Goal: Task Accomplishment & Management: Manage account settings

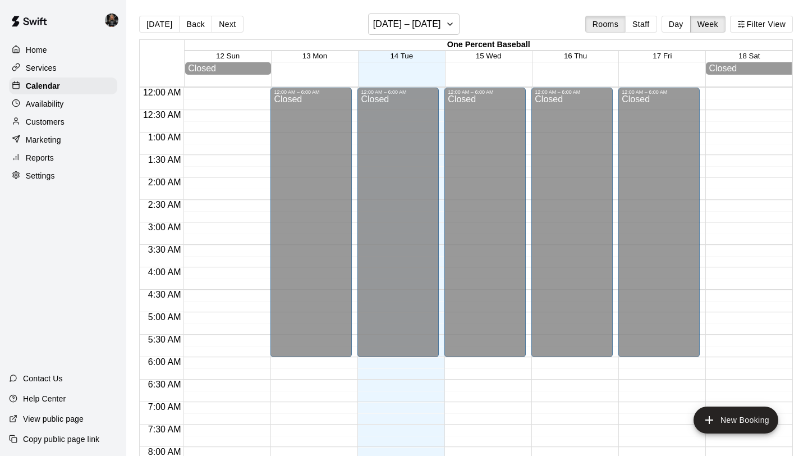
scroll to position [650, 0]
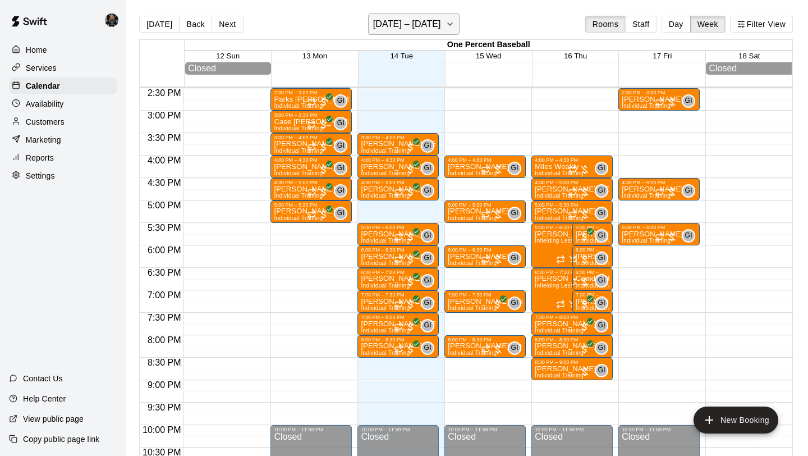
click at [388, 19] on h6 "[DATE] – [DATE]" at bounding box center [407, 24] width 68 height 16
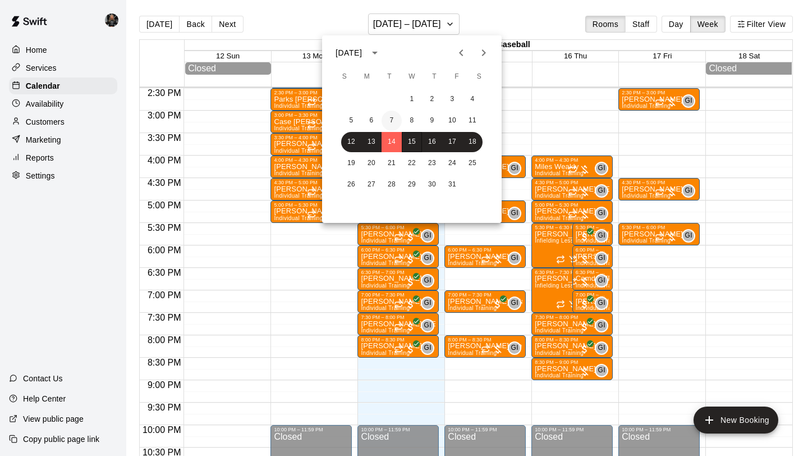
click at [392, 116] on button "7" at bounding box center [391, 121] width 20 height 20
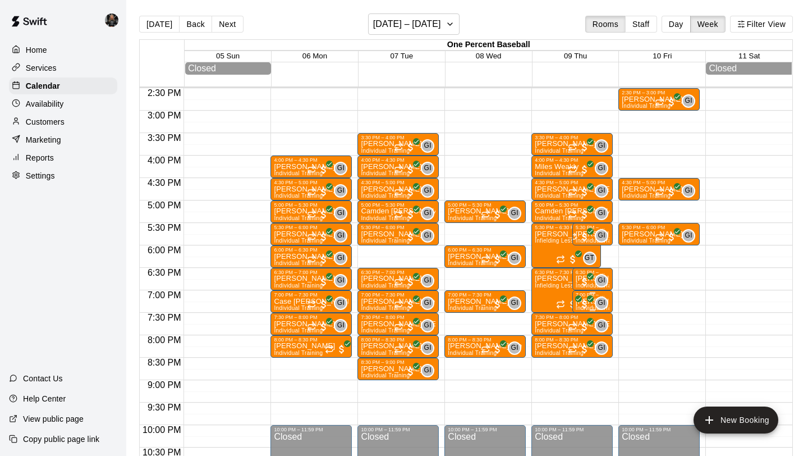
click at [602, 302] on span "GI" at bounding box center [601, 302] width 7 height 11
click at [610, 334] on img "edit" at bounding box center [609, 336] width 13 height 13
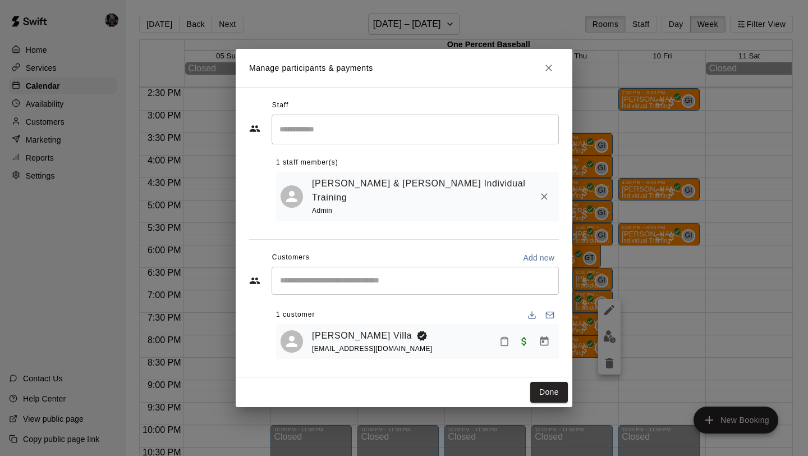
click at [544, 70] on icon "Close" at bounding box center [548, 67] width 11 height 11
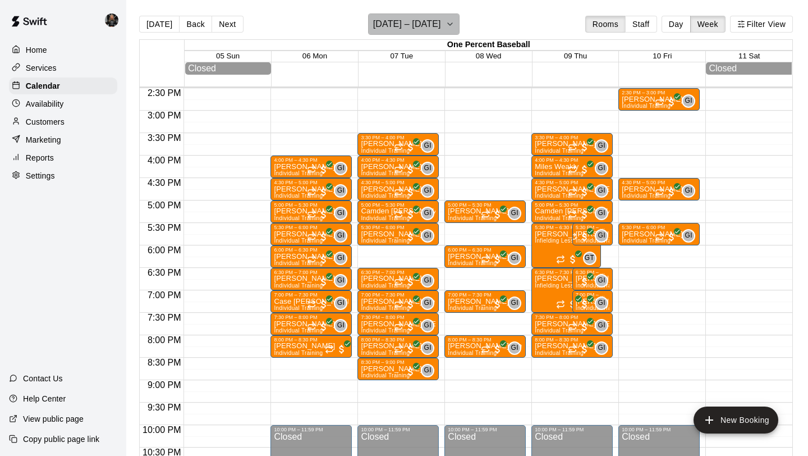
click at [448, 28] on icon "button" at bounding box center [449, 23] width 9 height 13
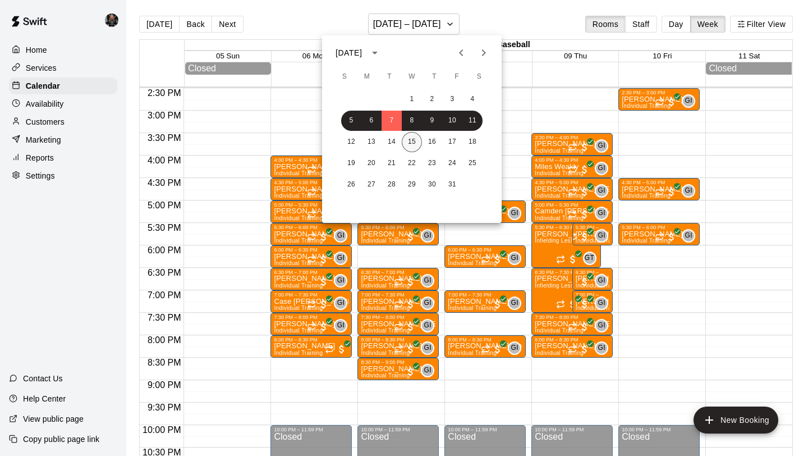
click at [413, 144] on button "15" at bounding box center [412, 142] width 20 height 20
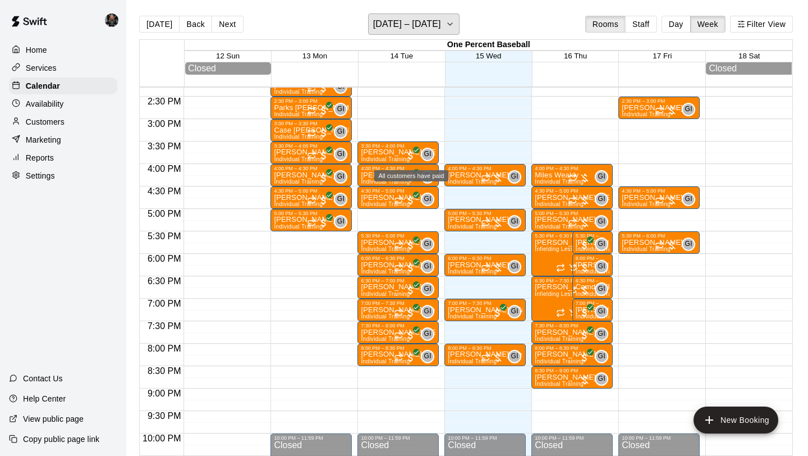
scroll to position [643, 0]
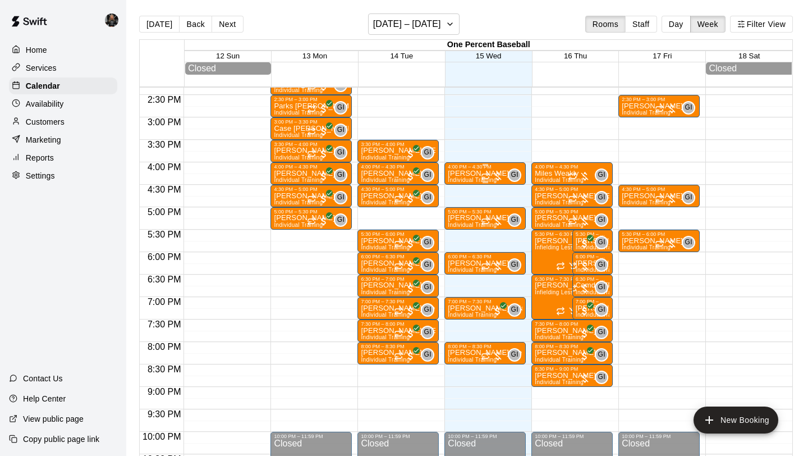
click at [458, 168] on div "4:00 PM – 4:30 PM" at bounding box center [485, 167] width 75 height 6
click at [454, 206] on img "edit" at bounding box center [459, 202] width 13 height 13
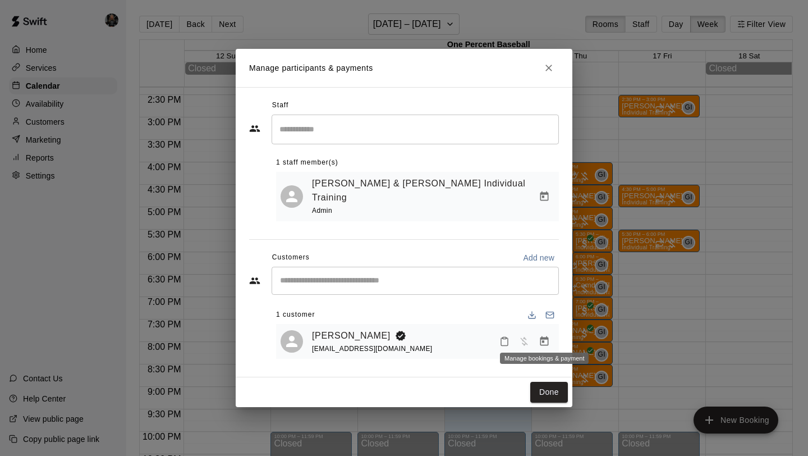
click at [549, 338] on icon "Manage bookings & payment" at bounding box center [544, 340] width 11 height 11
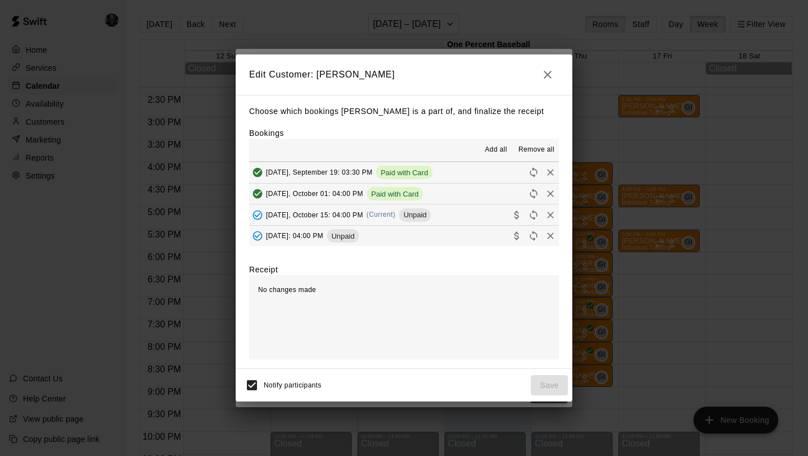
scroll to position [50, 0]
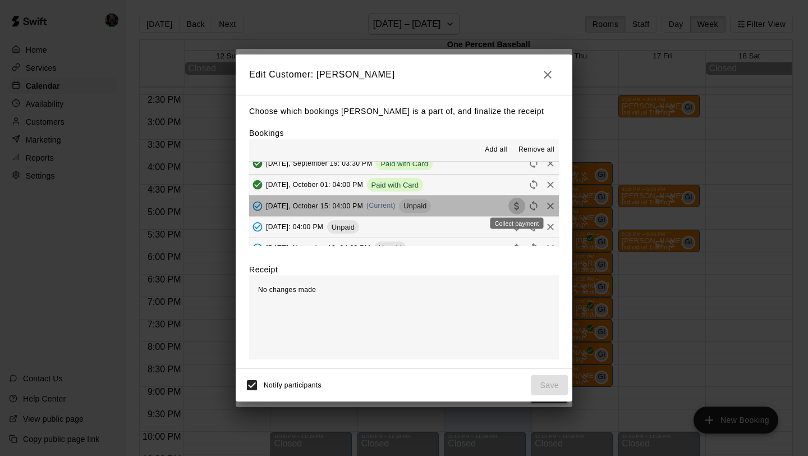
click at [517, 202] on icon "Collect payment" at bounding box center [516, 205] width 4 height 8
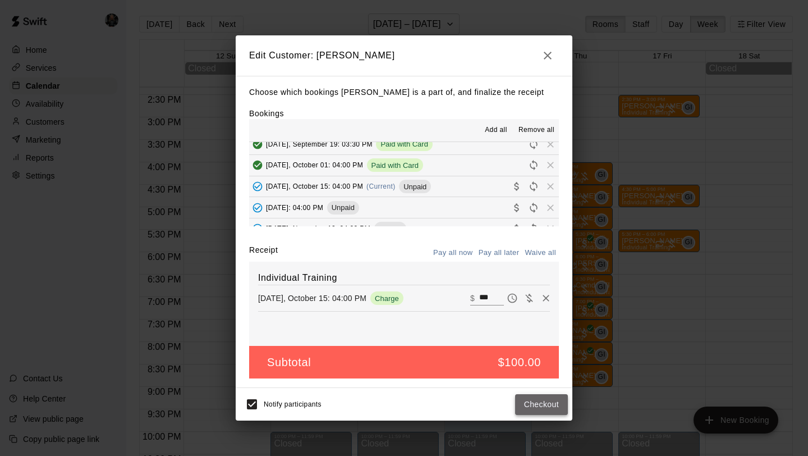
click at [535, 399] on button "Checkout" at bounding box center [541, 404] width 53 height 21
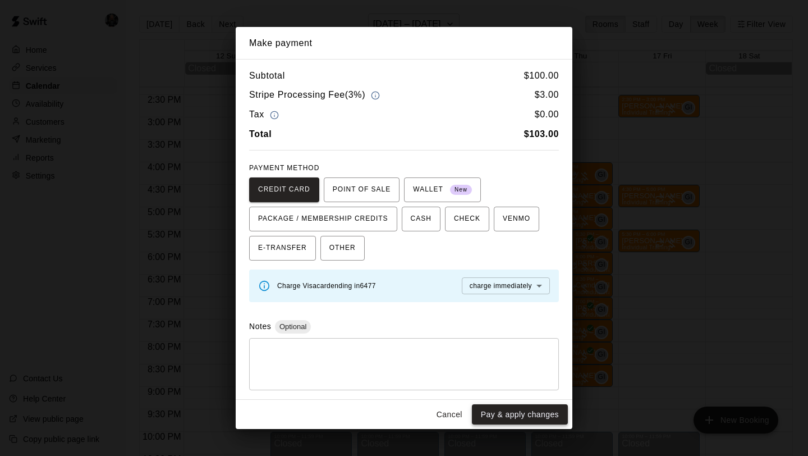
click at [528, 404] on button "Pay & apply changes" at bounding box center [520, 414] width 96 height 21
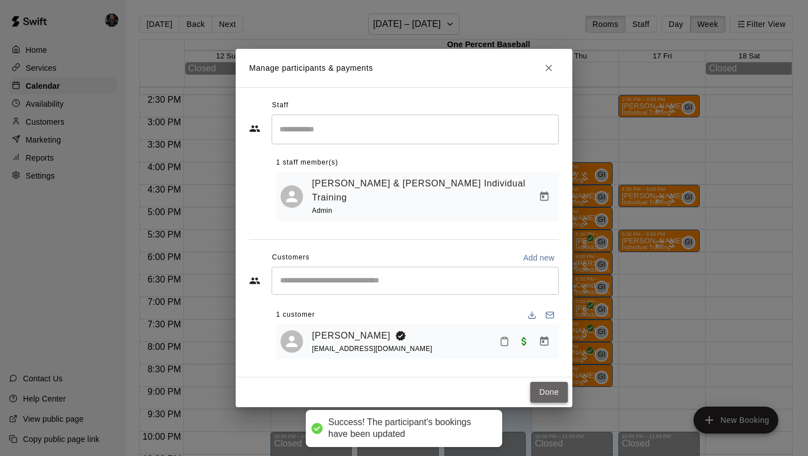
click at [555, 381] on button "Done" at bounding box center [549, 391] width 38 height 21
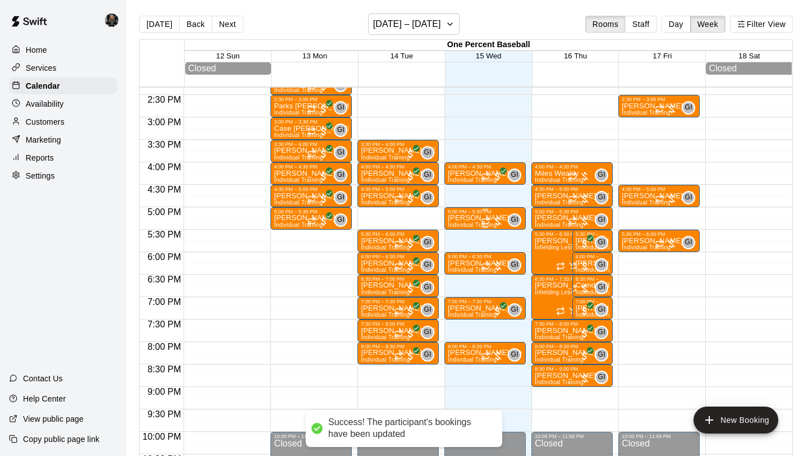
click at [474, 218] on p "[PERSON_NAME]" at bounding box center [478, 218] width 61 height 0
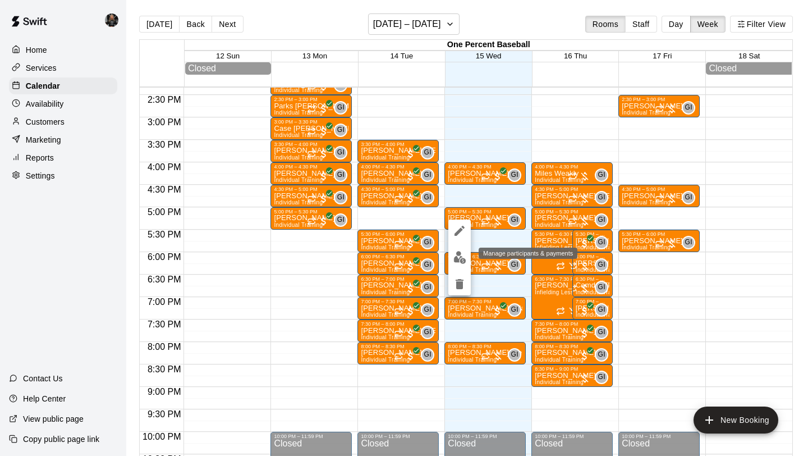
click at [458, 259] on img "edit" at bounding box center [459, 257] width 13 height 13
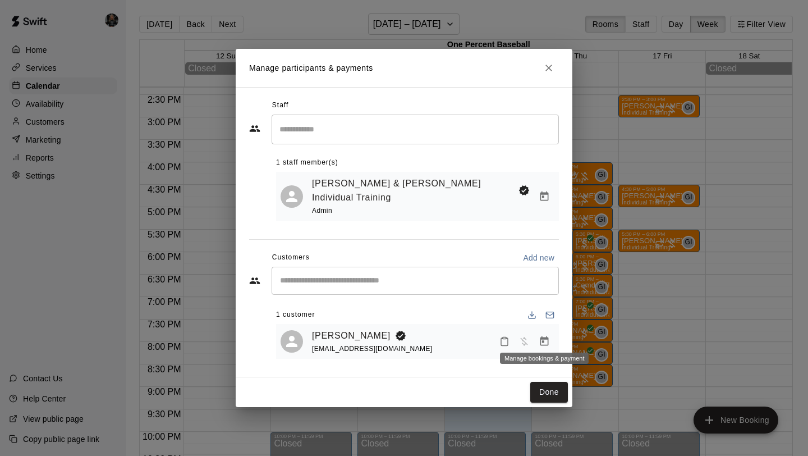
click at [550, 334] on button "Manage bookings & payment" at bounding box center [544, 341] width 20 height 20
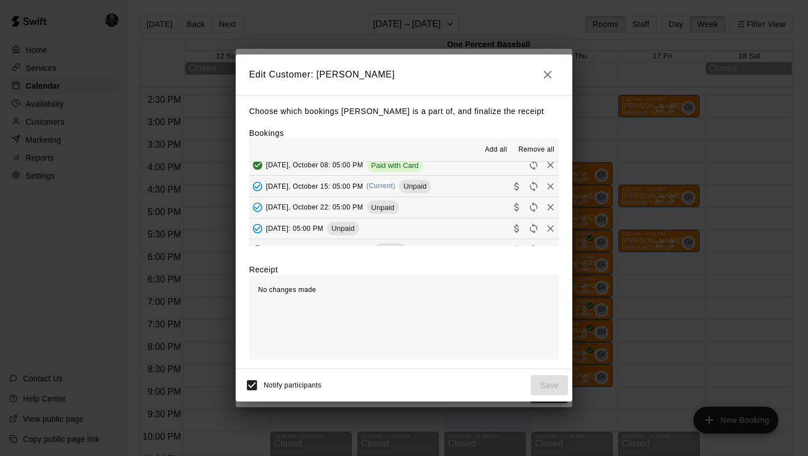
scroll to position [65, 0]
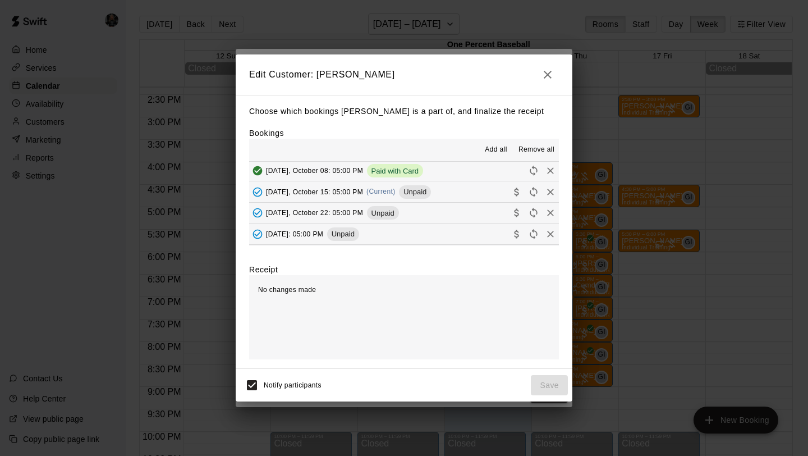
click at [522, 192] on button "Collect payment" at bounding box center [516, 191] width 17 height 17
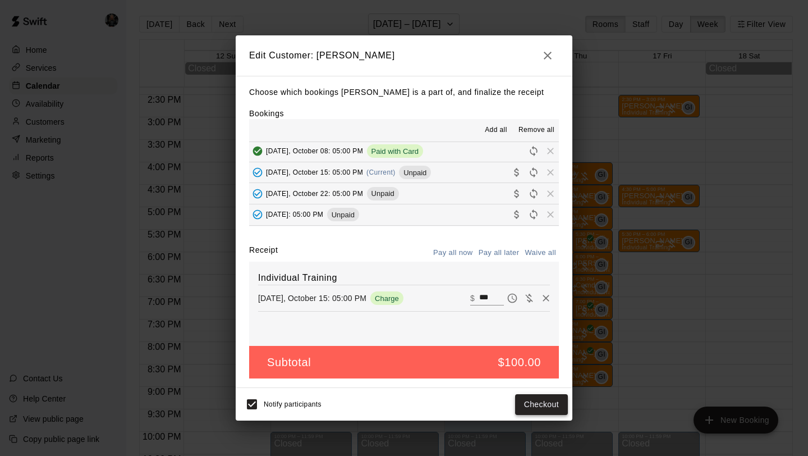
click at [548, 404] on button "Checkout" at bounding box center [541, 404] width 53 height 21
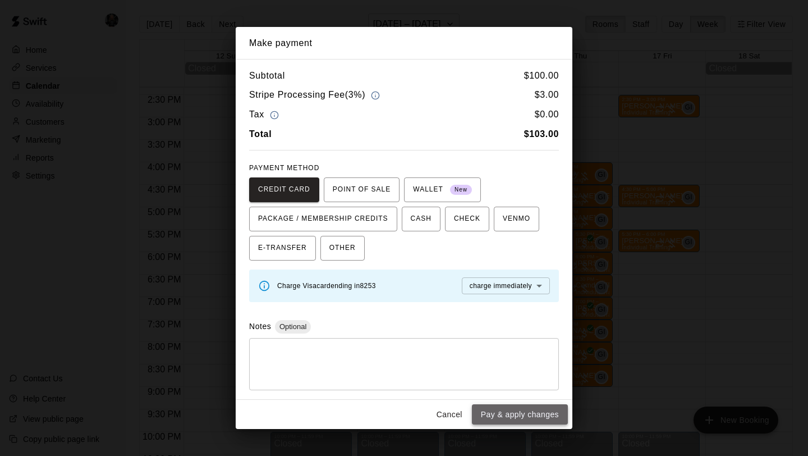
click at [540, 414] on button "Pay & apply changes" at bounding box center [520, 414] width 96 height 21
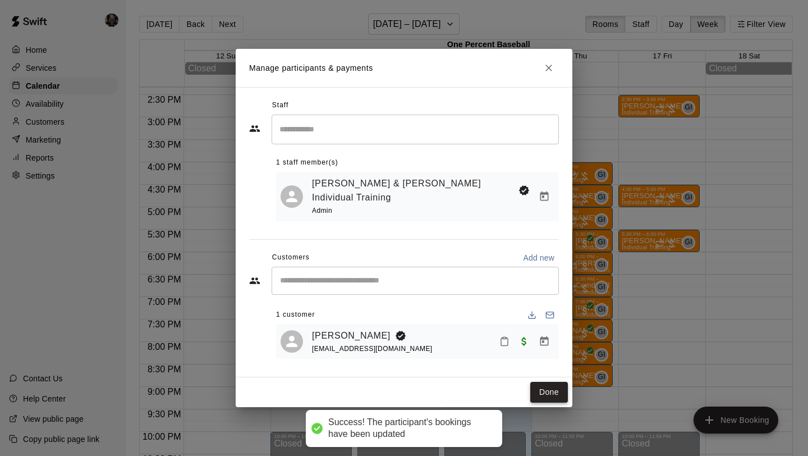
click at [550, 386] on button "Done" at bounding box center [549, 391] width 38 height 21
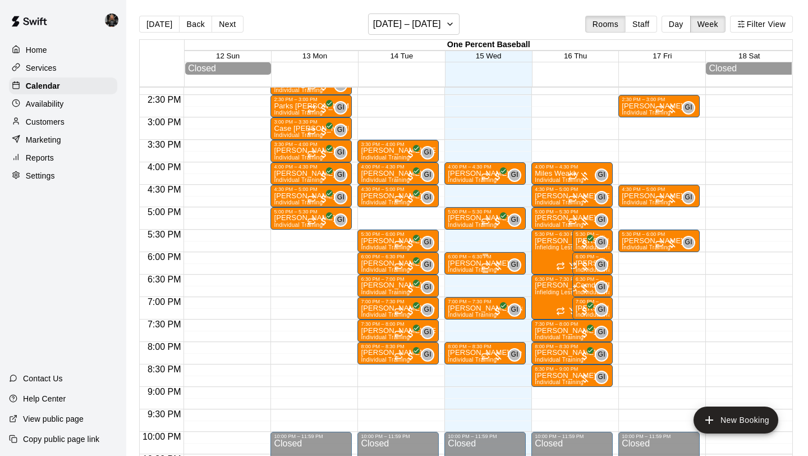
click at [457, 257] on div "6:00 PM – 6:30 PM" at bounding box center [485, 257] width 75 height 6
click at [453, 296] on img "edit" at bounding box center [459, 292] width 13 height 13
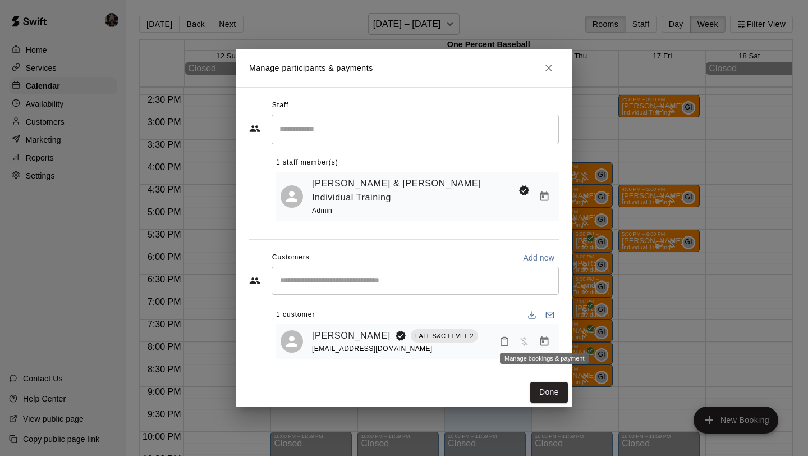
click at [545, 336] on icon "Manage bookings & payment" at bounding box center [544, 341] width 8 height 10
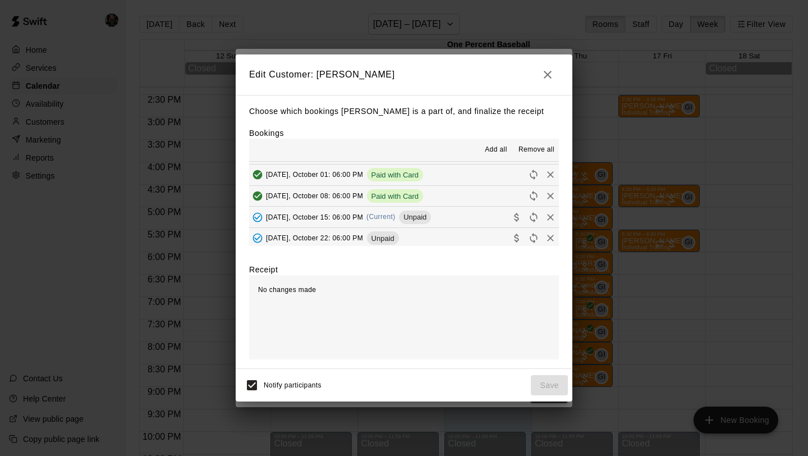
scroll to position [42, 0]
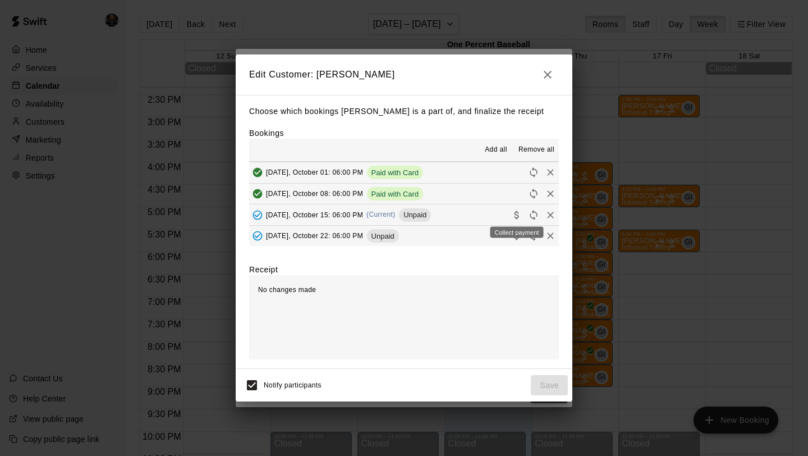
click at [512, 214] on icon "Collect payment" at bounding box center [516, 214] width 11 height 11
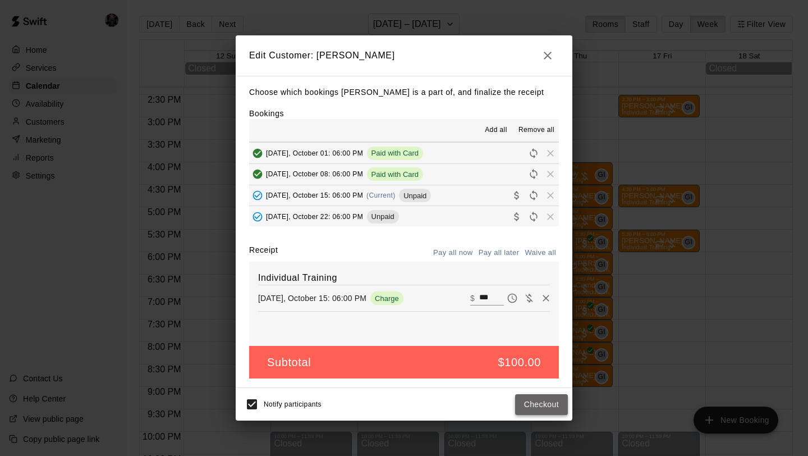
click at [533, 406] on button "Checkout" at bounding box center [541, 404] width 53 height 21
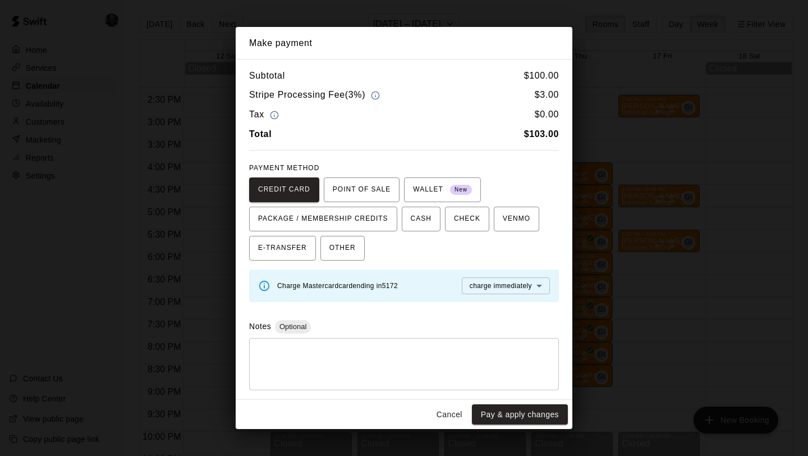
click at [540, 412] on button "Pay & apply changes" at bounding box center [520, 414] width 96 height 21
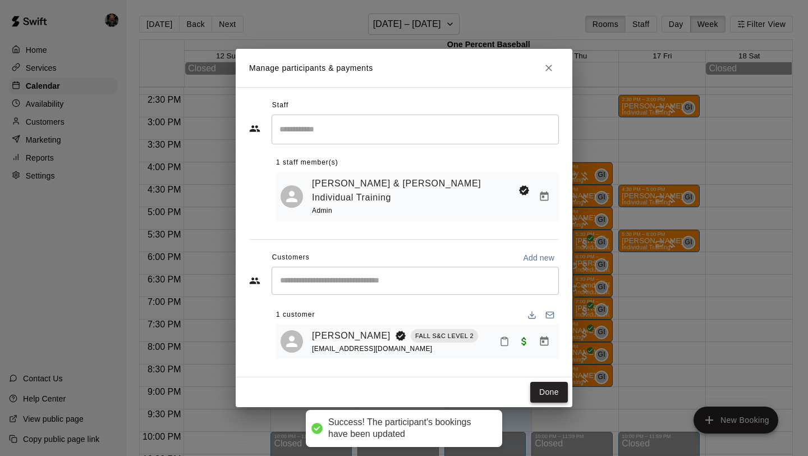
click at [551, 383] on button "Done" at bounding box center [549, 391] width 38 height 21
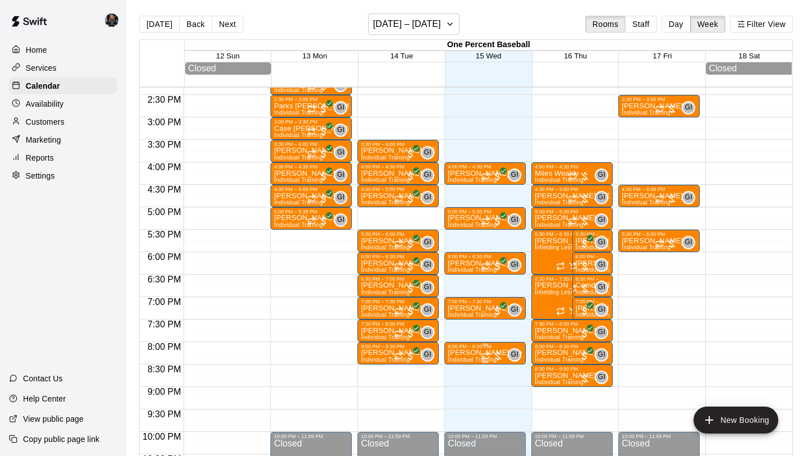
click at [509, 349] on div "GI 0" at bounding box center [501, 354] width 40 height 13
click at [494, 384] on img "edit" at bounding box center [492, 386] width 13 height 13
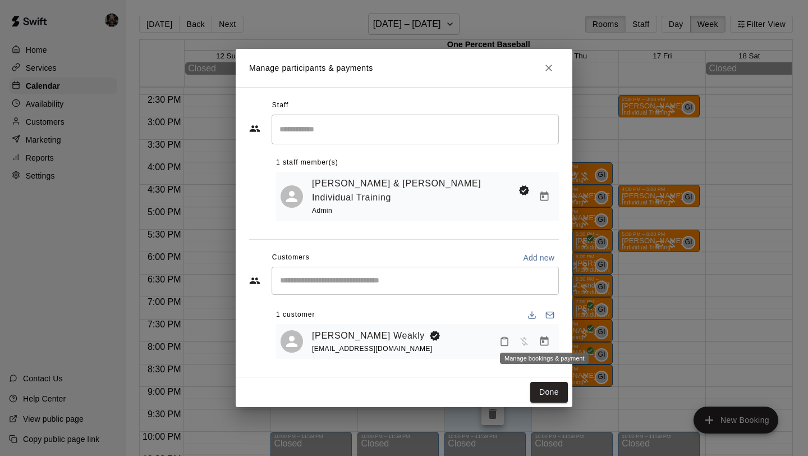
click at [544, 335] on icon "Manage bookings & payment" at bounding box center [544, 340] width 11 height 11
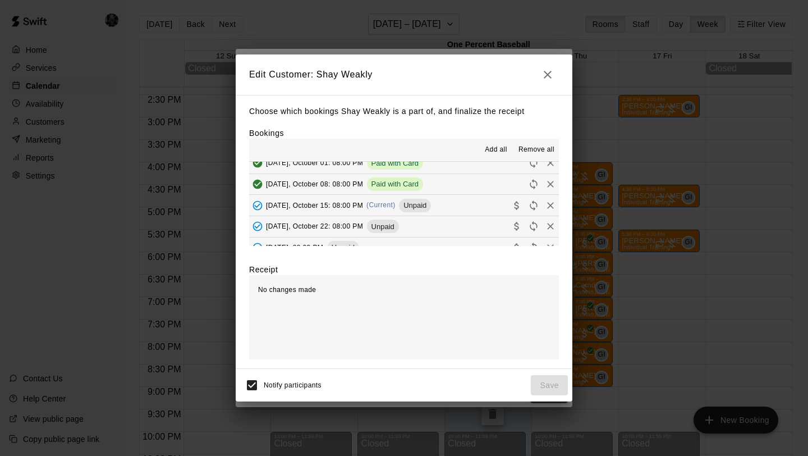
scroll to position [116, 0]
click at [515, 209] on div "Collect payment" at bounding box center [517, 218] width 56 height 20
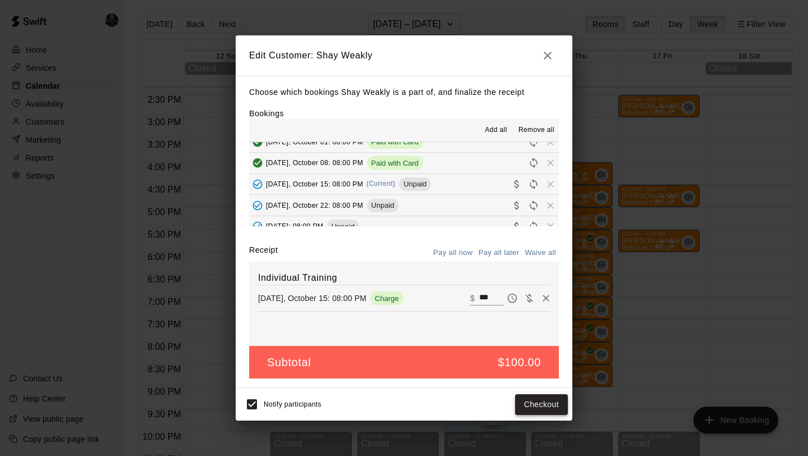
click at [526, 410] on button "Checkout" at bounding box center [541, 404] width 53 height 21
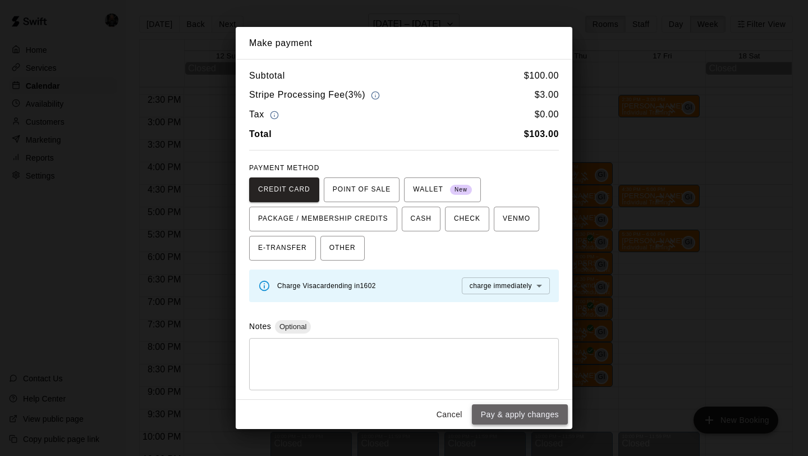
click at [525, 412] on button "Pay & apply changes" at bounding box center [520, 414] width 96 height 21
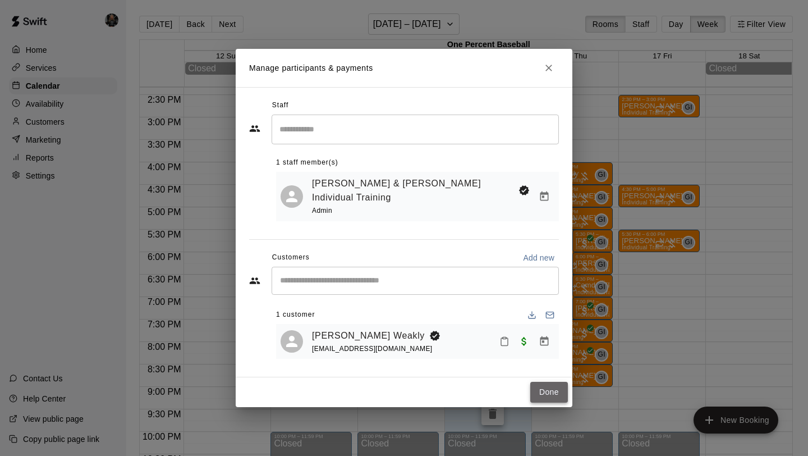
click at [547, 388] on button "Done" at bounding box center [549, 391] width 38 height 21
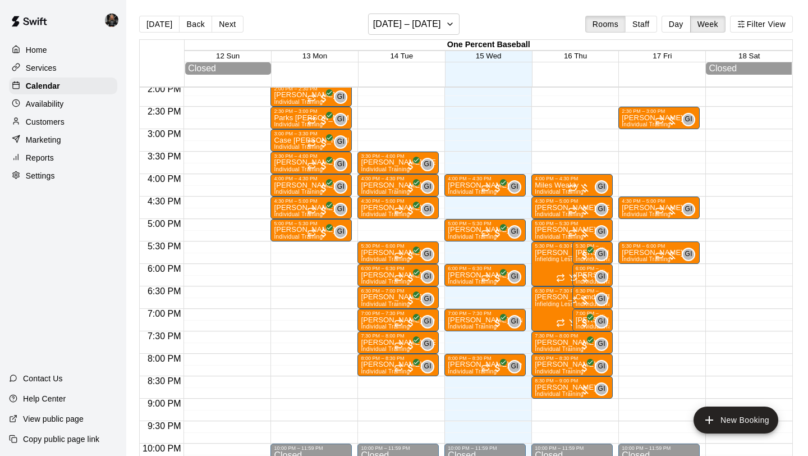
scroll to position [697, 0]
